Goal: Task Accomplishment & Management: Complete application form

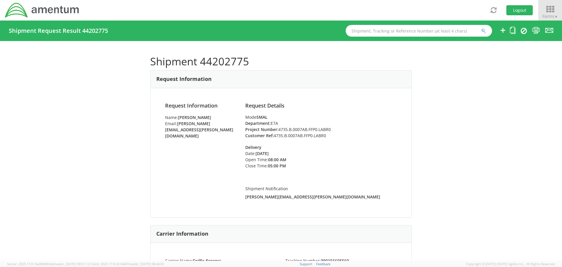
click at [550, 11] on icon at bounding box center [550, 9] width 27 height 8
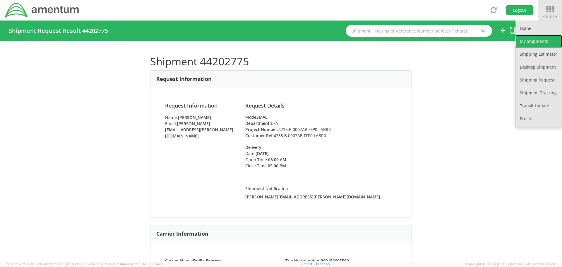
click at [543, 41] on link "My Shipments" at bounding box center [539, 41] width 47 height 13
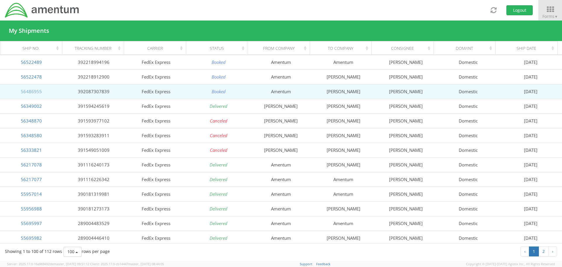
click at [27, 92] on link "56486955" at bounding box center [31, 91] width 21 height 6
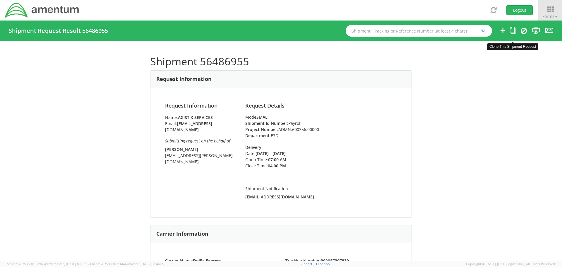
click at [514, 31] on icon at bounding box center [513, 30] width 6 height 7
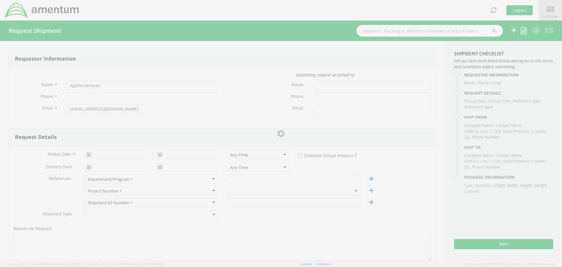
type input "[PHONE_NUMBER]"
type input "[PERSON_NAME]"
type input "[EMAIL_ADDRESS][PERSON_NAME][DOMAIN_NAME]"
type input "[DATE]"
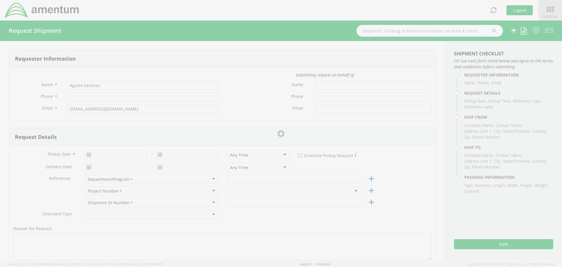
type input "[DATE]"
type input "E7D"
type input "Payroll"
select select
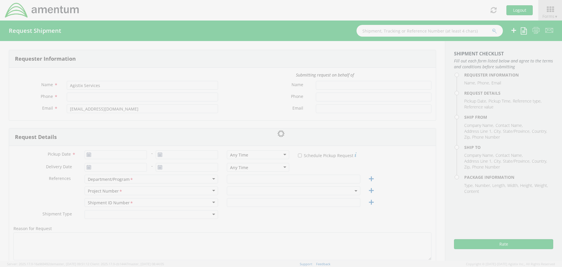
type input "Amentum"
type input "[STREET_ADDRESS]"
type input "Suite 700"
type input "[GEOGRAPHIC_DATA]"
type input "22201"
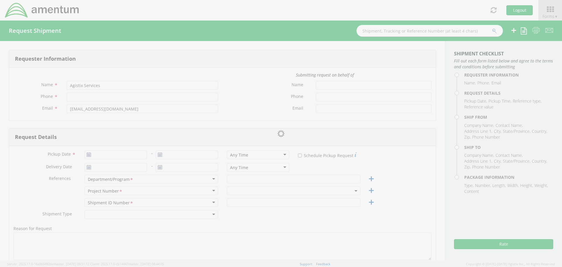
type input "[PERSON_NAME]"
type input "[PHONE_NUMBER]"
select select
type input "[PERSON_NAME]"
type input "[STREET_ADDRESS]"
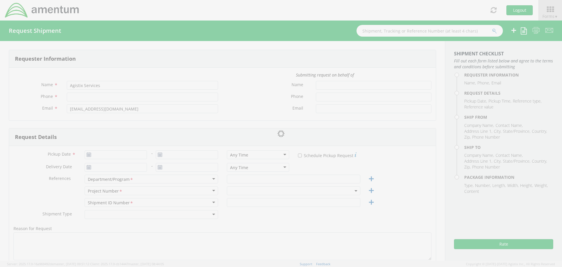
type input "[GEOGRAPHIC_DATA]"
type input "20112"
type input "[PERSON_NAME]"
type input "[PHONE_NUMBER]"
type input "1"
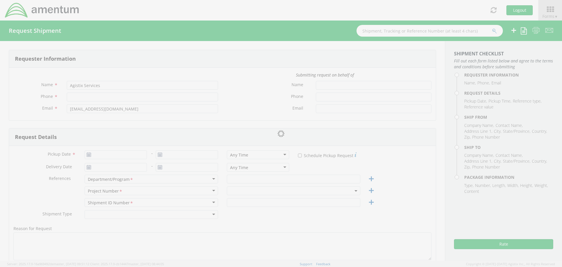
type input "4"
type input "5"
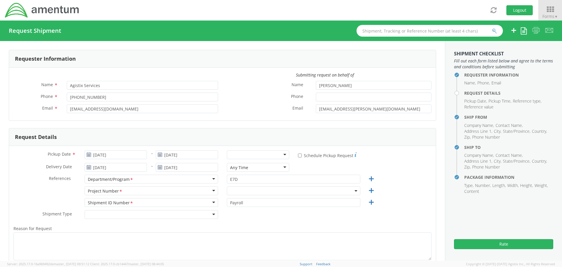
select select "ADMN.600356.00000"
click at [119, 156] on input "[DATE]" at bounding box center [116, 154] width 62 height 9
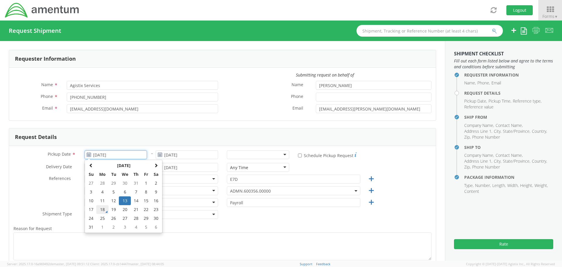
click at [103, 209] on td "18" at bounding box center [102, 209] width 12 height 9
type input "[DATE]"
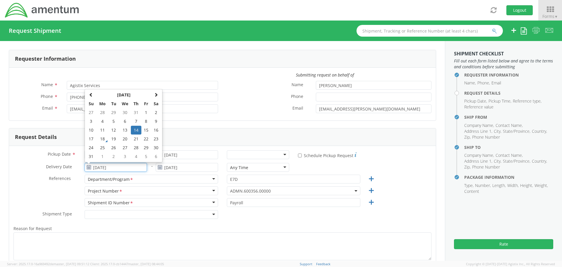
click at [124, 166] on input "[DATE]" at bounding box center [116, 167] width 62 height 9
click at [114, 138] on td "19" at bounding box center [114, 138] width 10 height 9
type input "[DATE]"
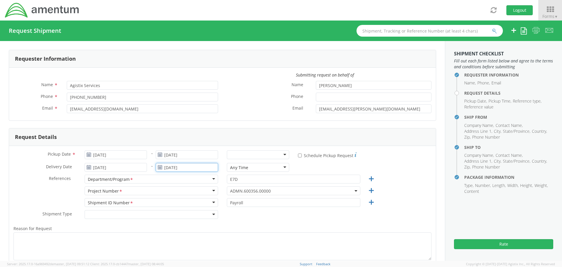
click at [193, 168] on input "[DATE]" at bounding box center [187, 167] width 62 height 9
click at [184, 139] on td "19" at bounding box center [185, 138] width 10 height 9
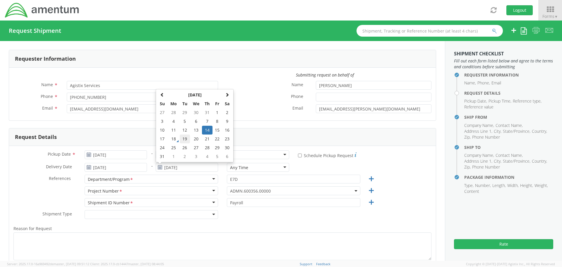
type input "[DATE]"
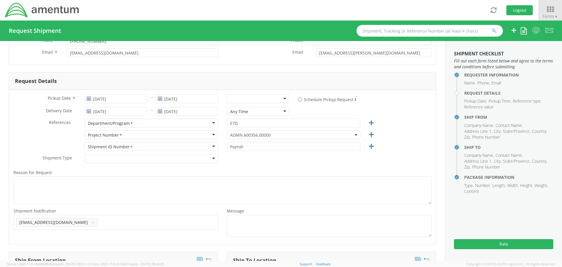
scroll to position [88, 0]
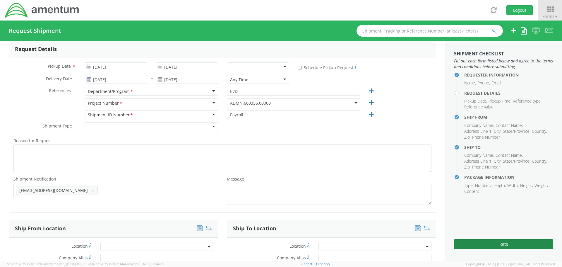
click at [491, 243] on button "Rate" at bounding box center [503, 244] width 99 height 10
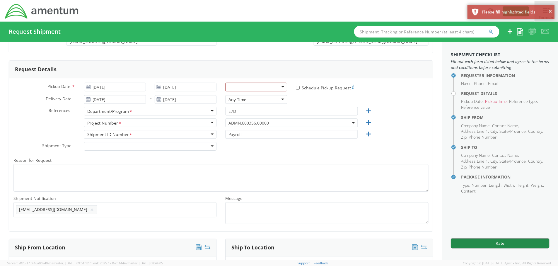
scroll to position [59, 0]
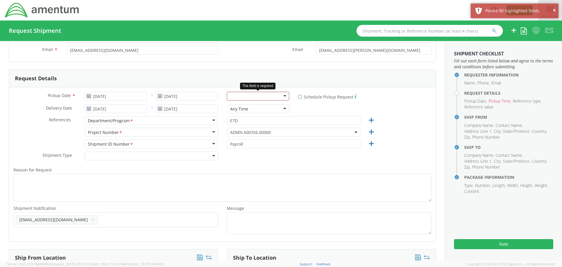
click at [282, 97] on div at bounding box center [258, 96] width 62 height 9
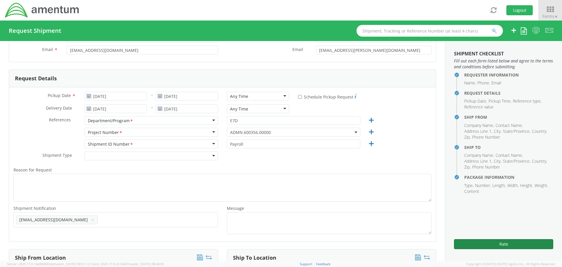
click at [500, 245] on button "Rate" at bounding box center [503, 244] width 99 height 10
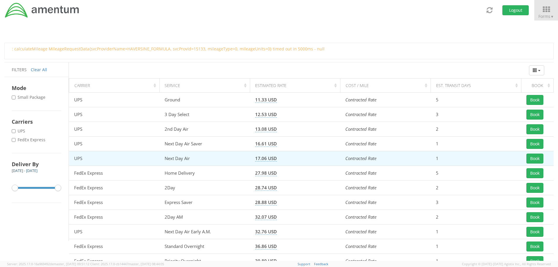
scroll to position [55, 0]
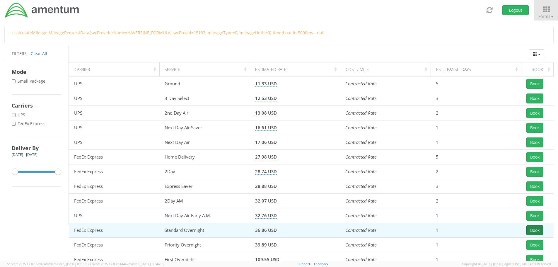
click at [532, 229] on button "Book" at bounding box center [534, 230] width 17 height 10
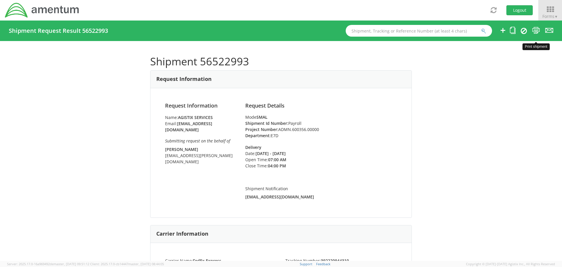
click at [536, 31] on icon at bounding box center [537, 30] width 8 height 7
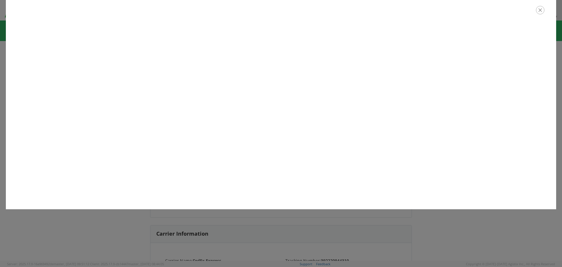
click at [541, 11] on icon "button" at bounding box center [540, 10] width 8 height 8
